Goal: Find specific page/section: Find specific page/section

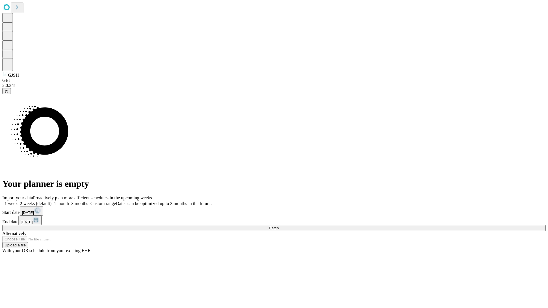
click at [278, 226] on span "Fetch" at bounding box center [273, 228] width 9 height 4
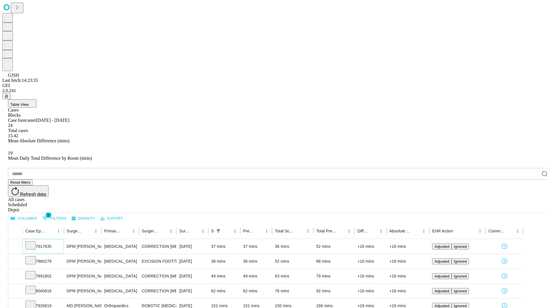
click at [33, 242] on icon at bounding box center [31, 245] width 6 height 6
